Goal: Information Seeking & Learning: Learn about a topic

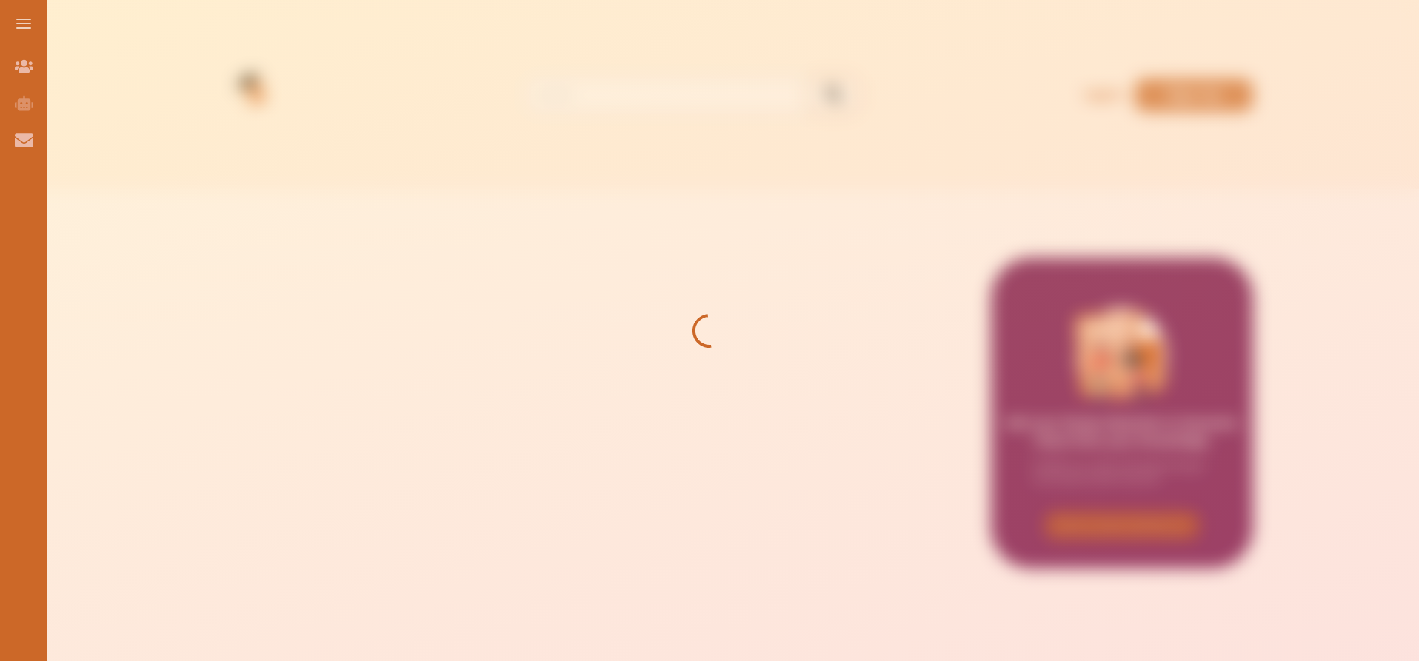
click at [328, 95] on div at bounding box center [709, 330] width 1419 height 661
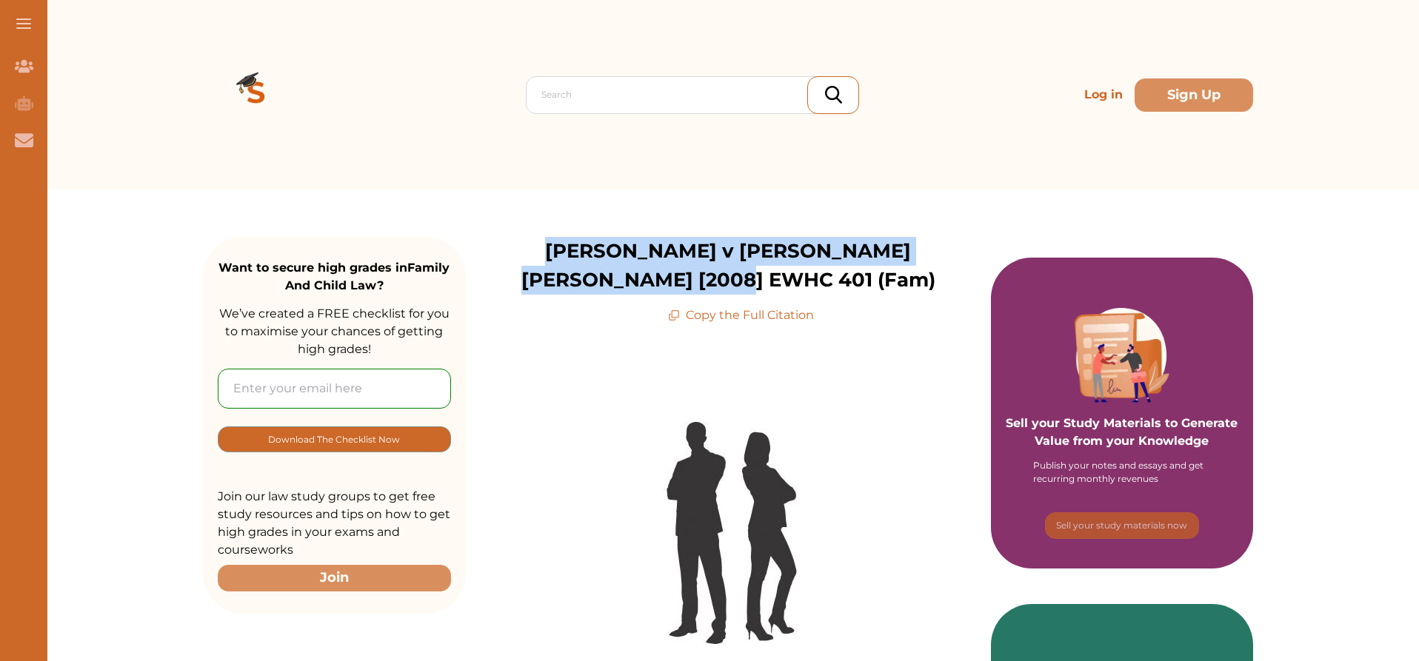
drag, startPoint x: 475, startPoint y: 261, endPoint x: 872, endPoint y: 304, distance: 400.1
click at [872, 295] on p "[PERSON_NAME] v [PERSON_NAME] [PERSON_NAME] [2008] EWHC 401 (Fam)" at bounding box center [728, 266] width 525 height 58
copy p "[PERSON_NAME] v [PERSON_NAME] [PERSON_NAME] [2008] EWHC 401 (Fam)"
click at [675, 433] on img at bounding box center [728, 533] width 181 height 222
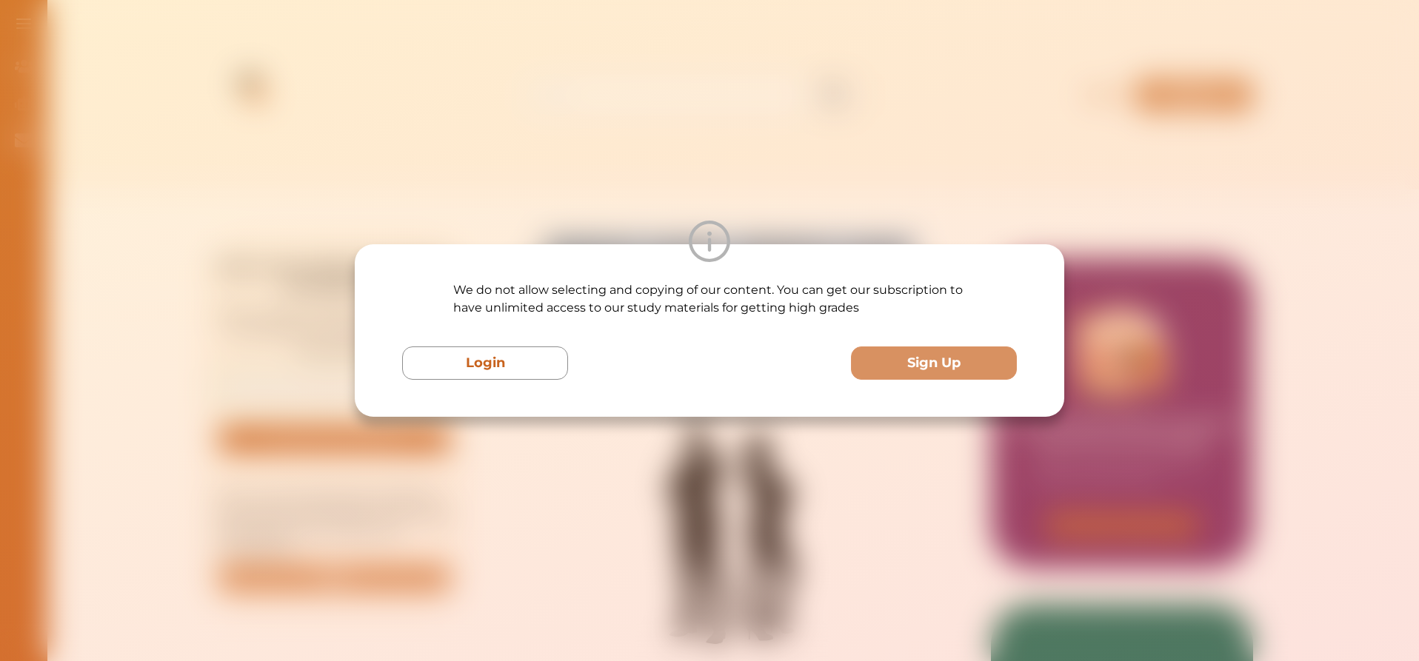
scroll to position [222, 0]
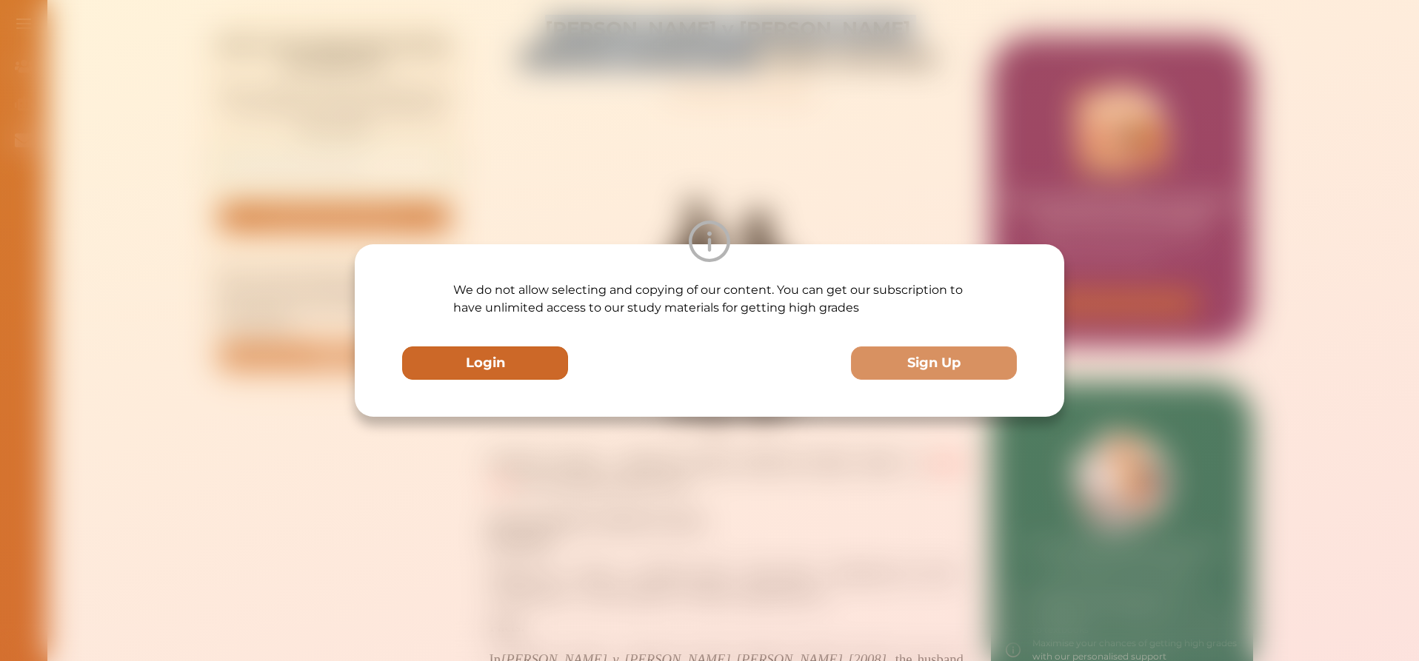
click at [449, 361] on button "Login" at bounding box center [485, 363] width 166 height 33
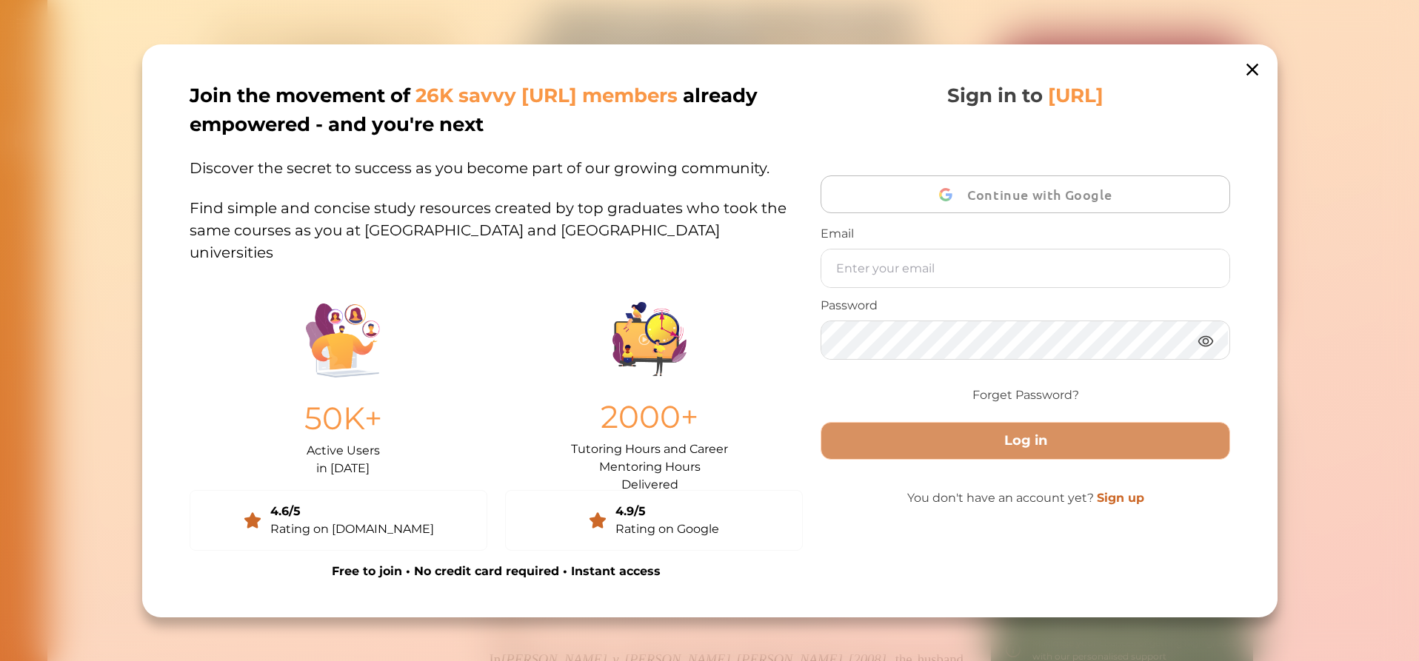
scroll to position [21, 0]
click at [1251, 59] on icon at bounding box center [1251, 69] width 21 height 21
